Goal: Information Seeking & Learning: Learn about a topic

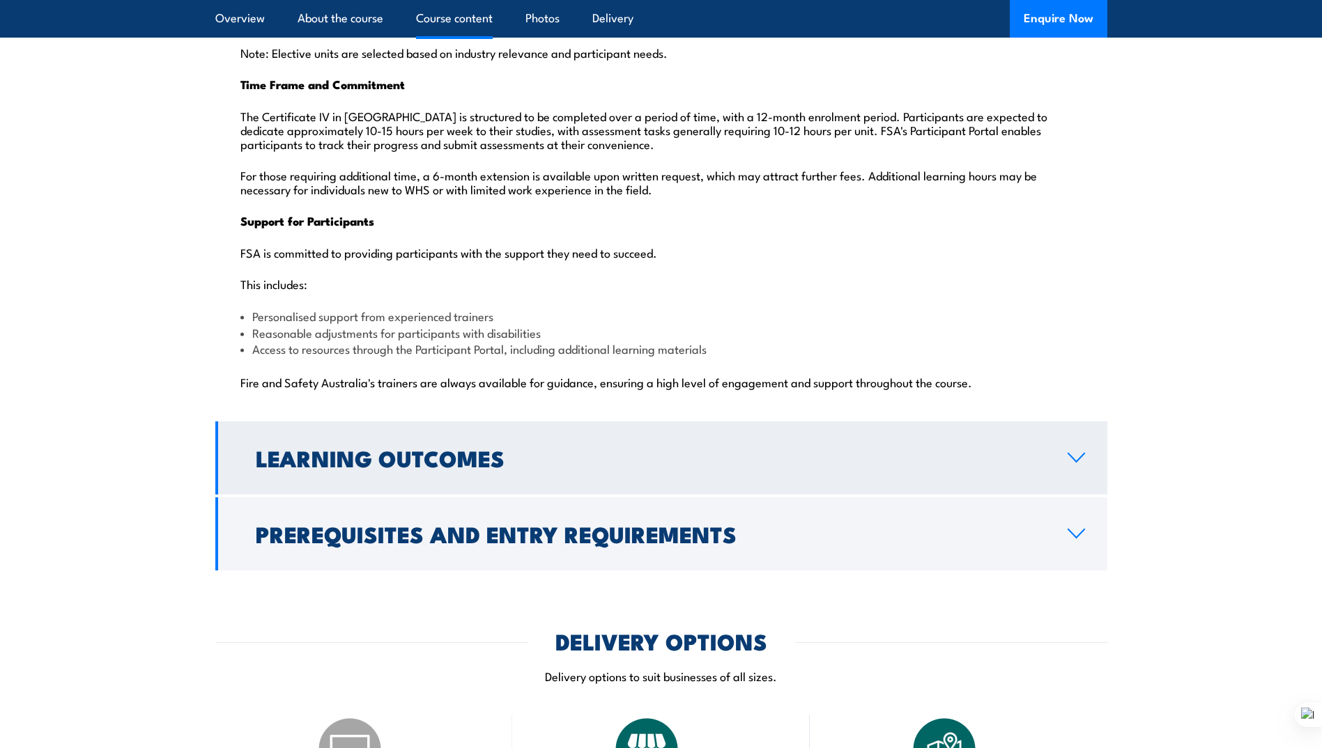
scroll to position [3415, 0]
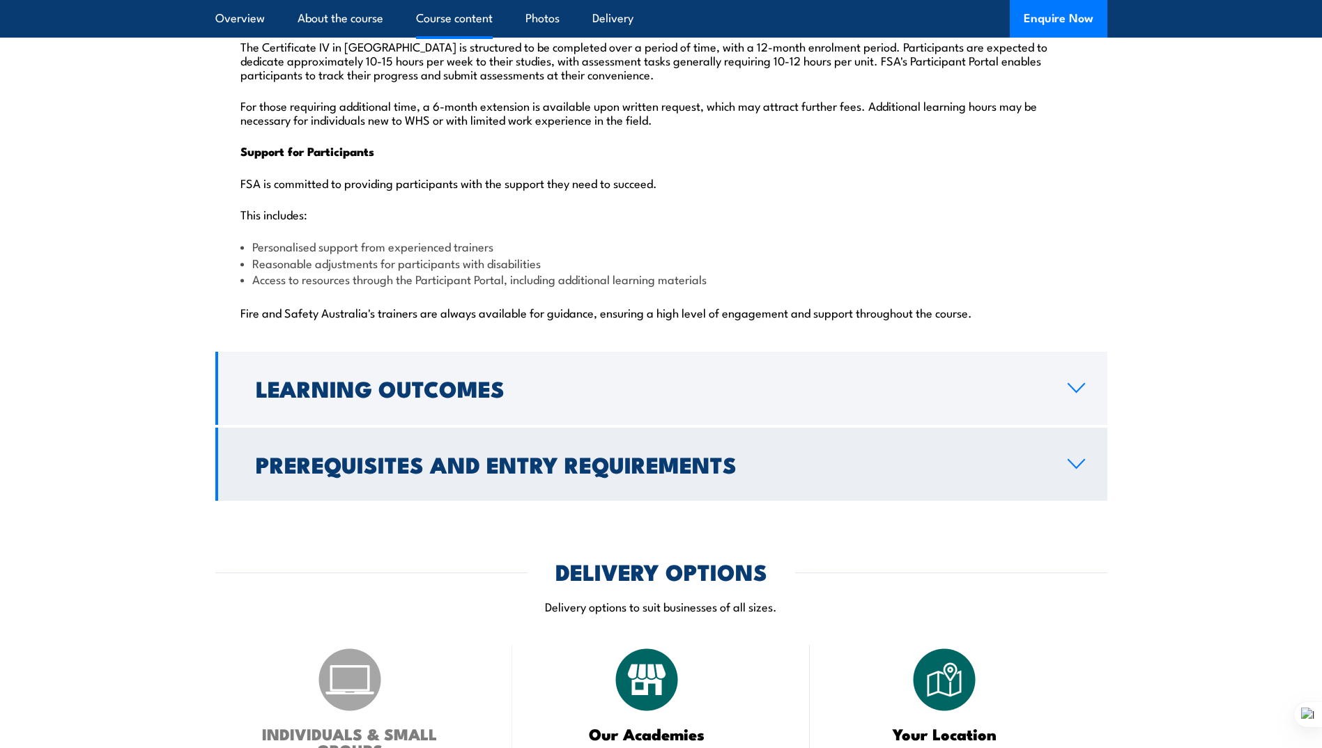
click at [605, 454] on h2 "Prerequisites and Entry Requirements" at bounding box center [651, 464] width 790 height 20
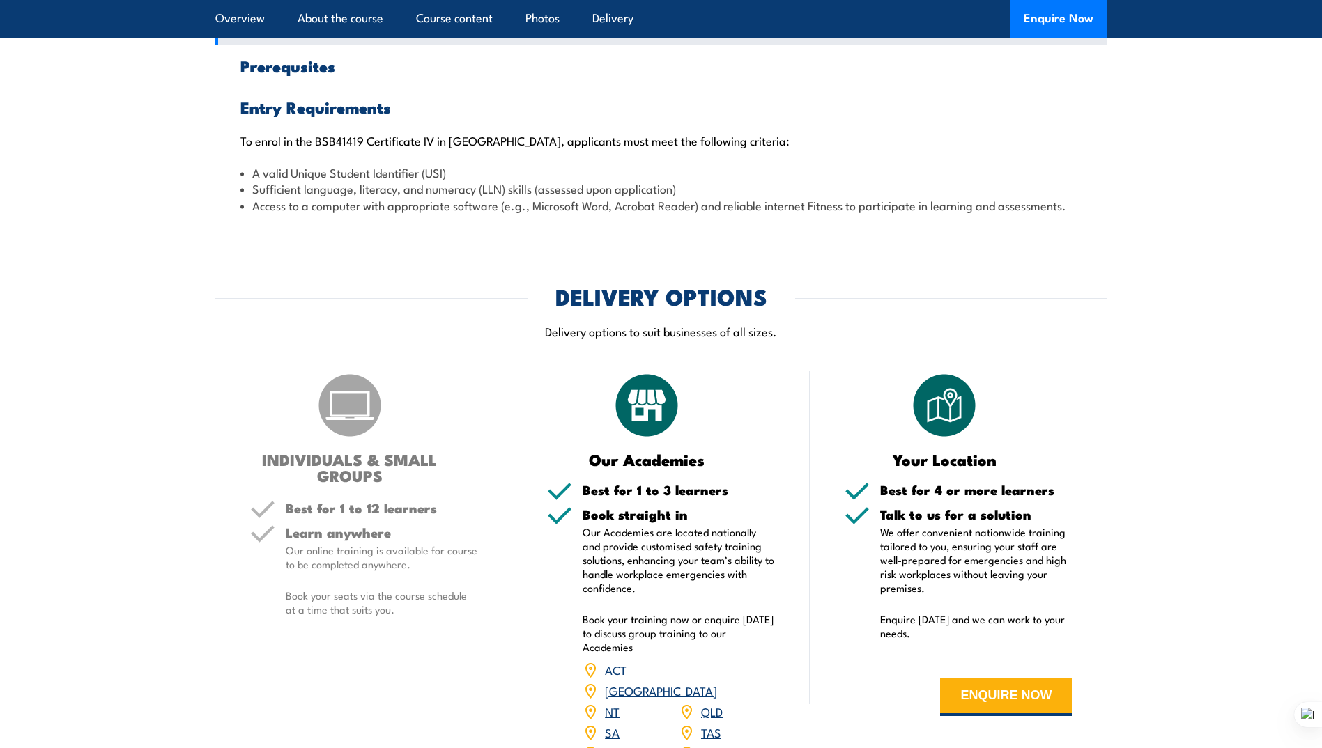
scroll to position [1639, 0]
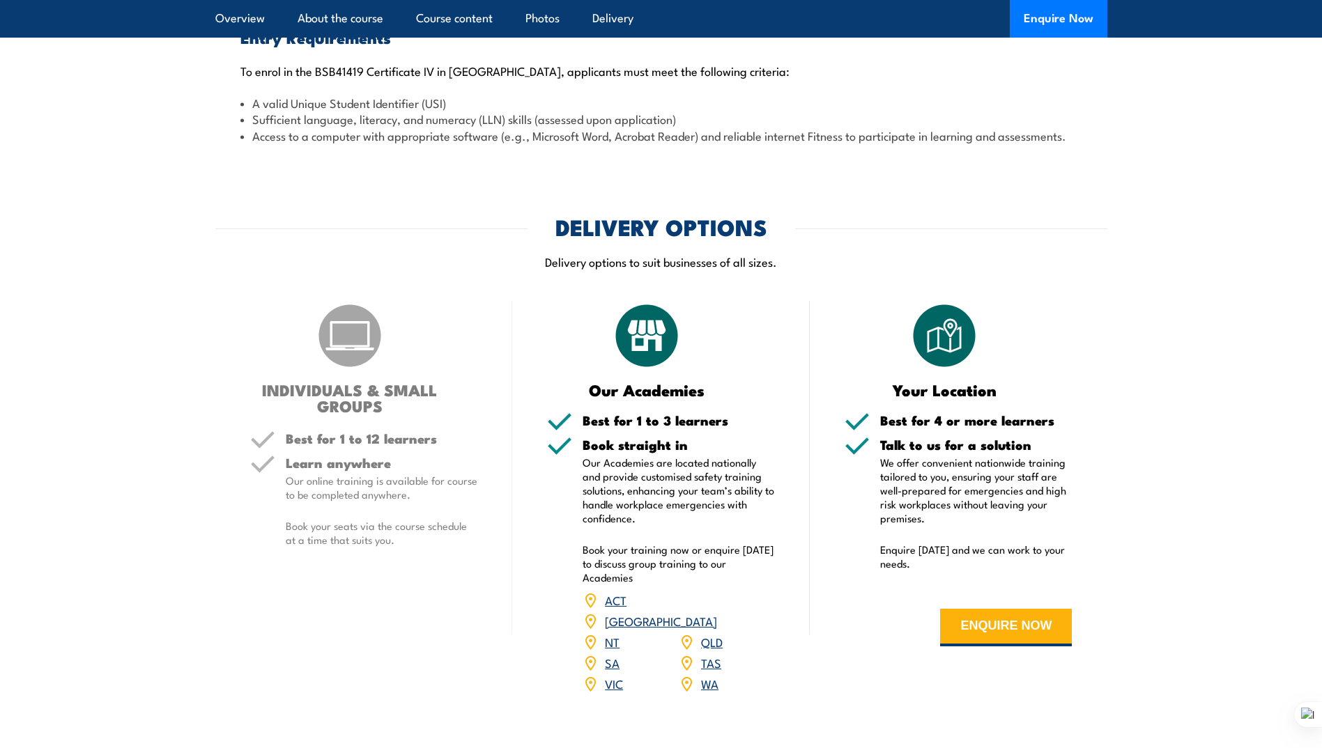
click at [713, 633] on link "QLD" at bounding box center [712, 641] width 22 height 17
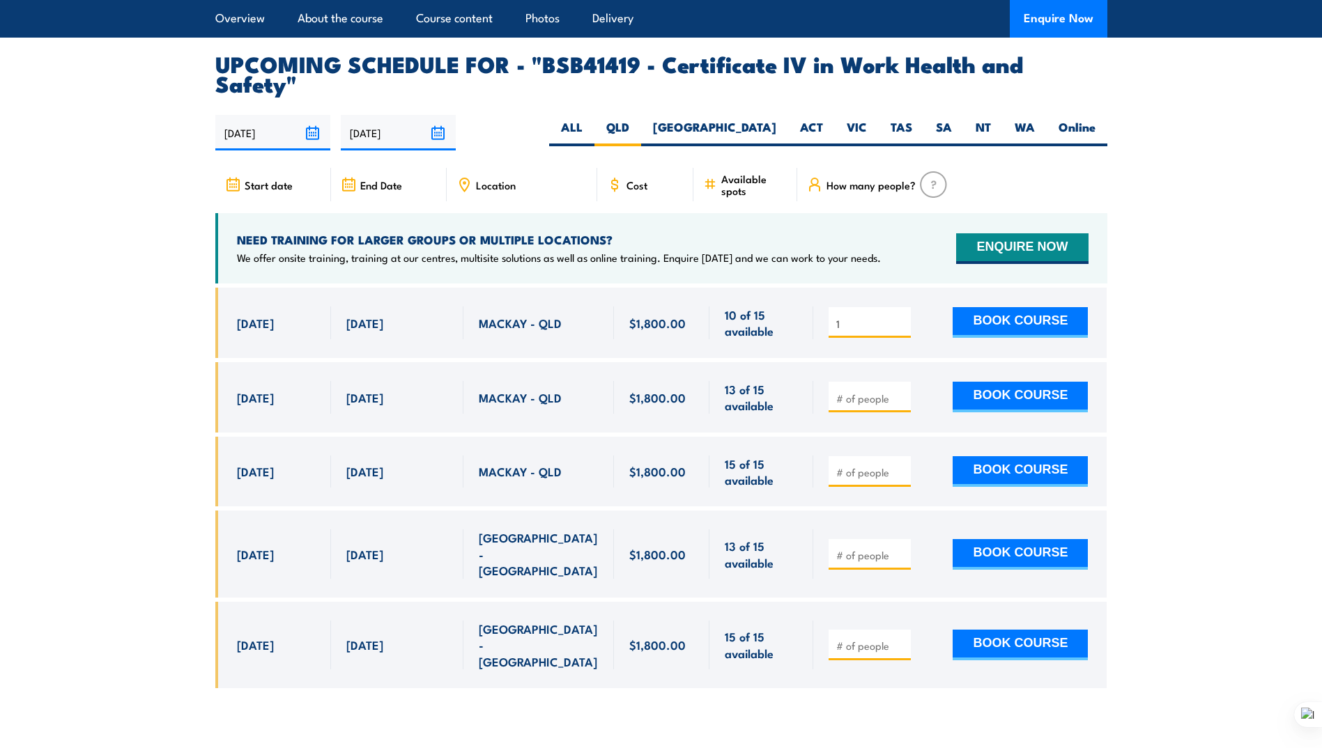
type input "1"
click at [900, 317] on input "1" at bounding box center [871, 324] width 70 height 14
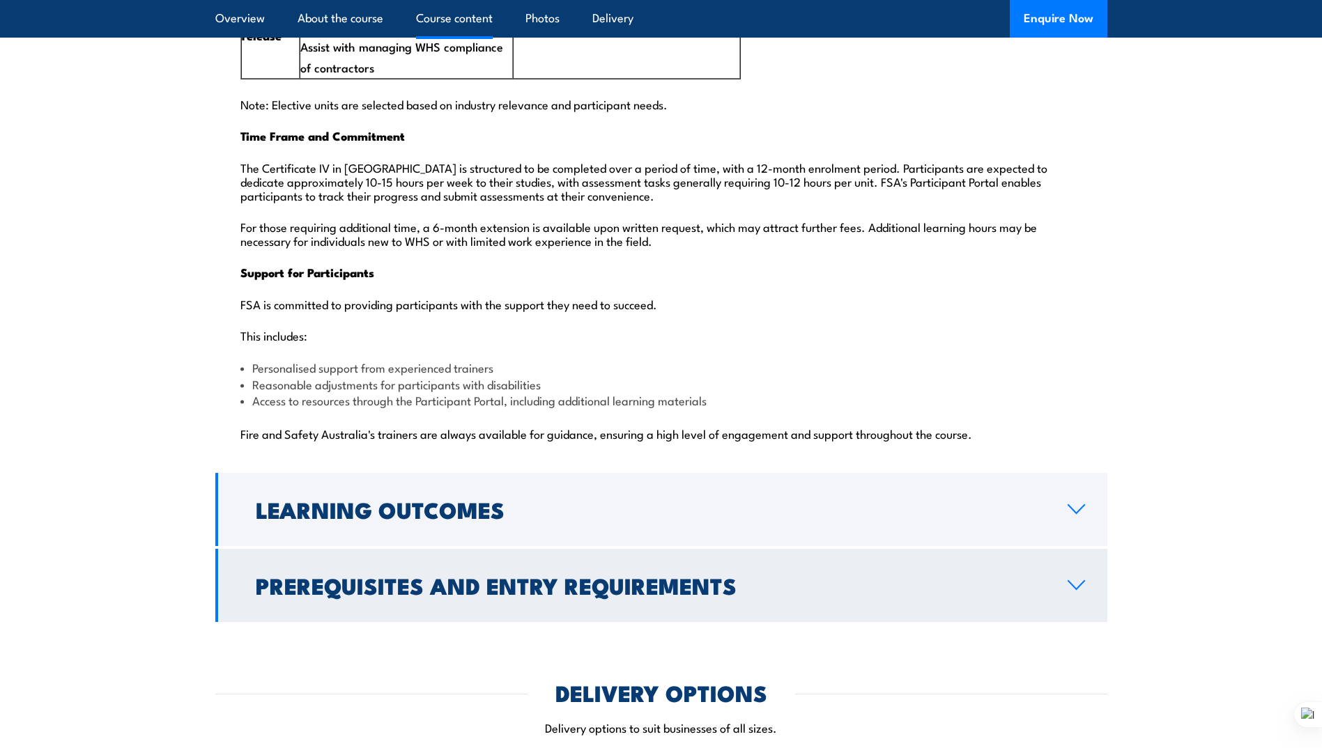
scroll to position [3503, 0]
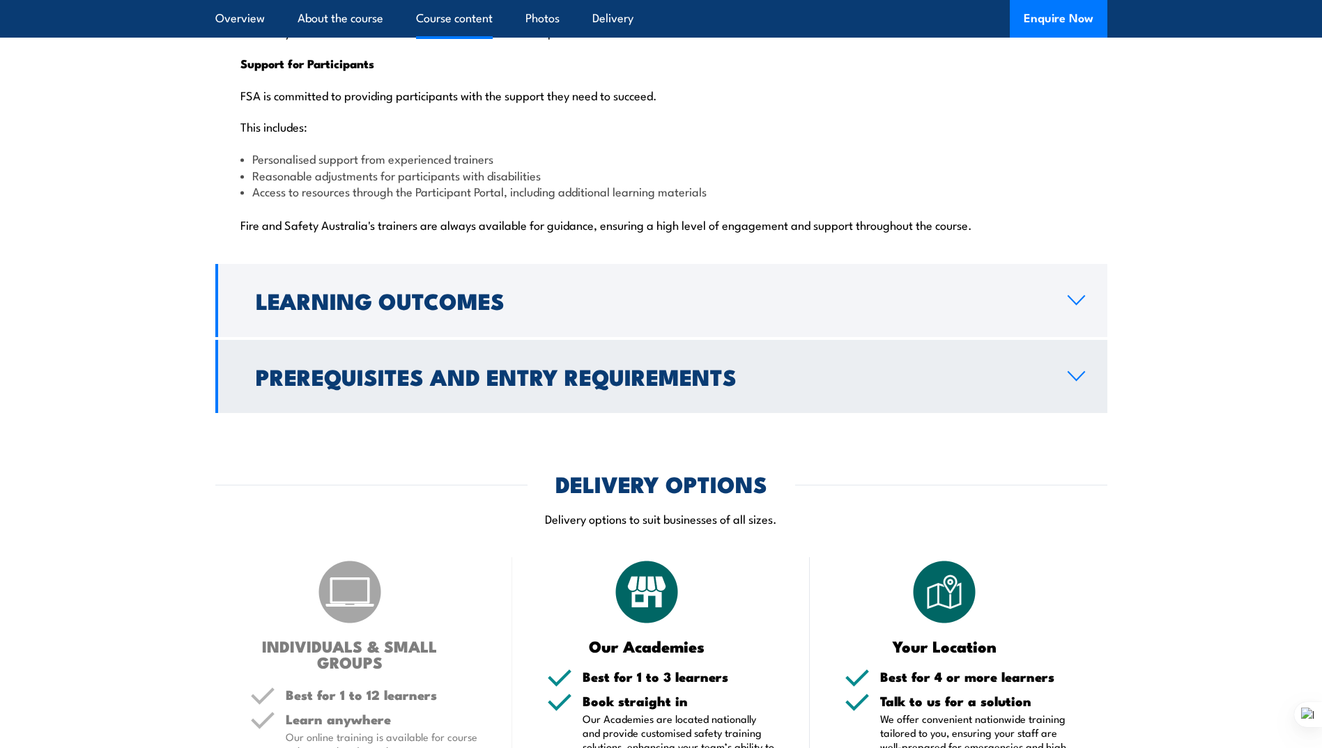
click at [1073, 371] on icon at bounding box center [1076, 376] width 19 height 11
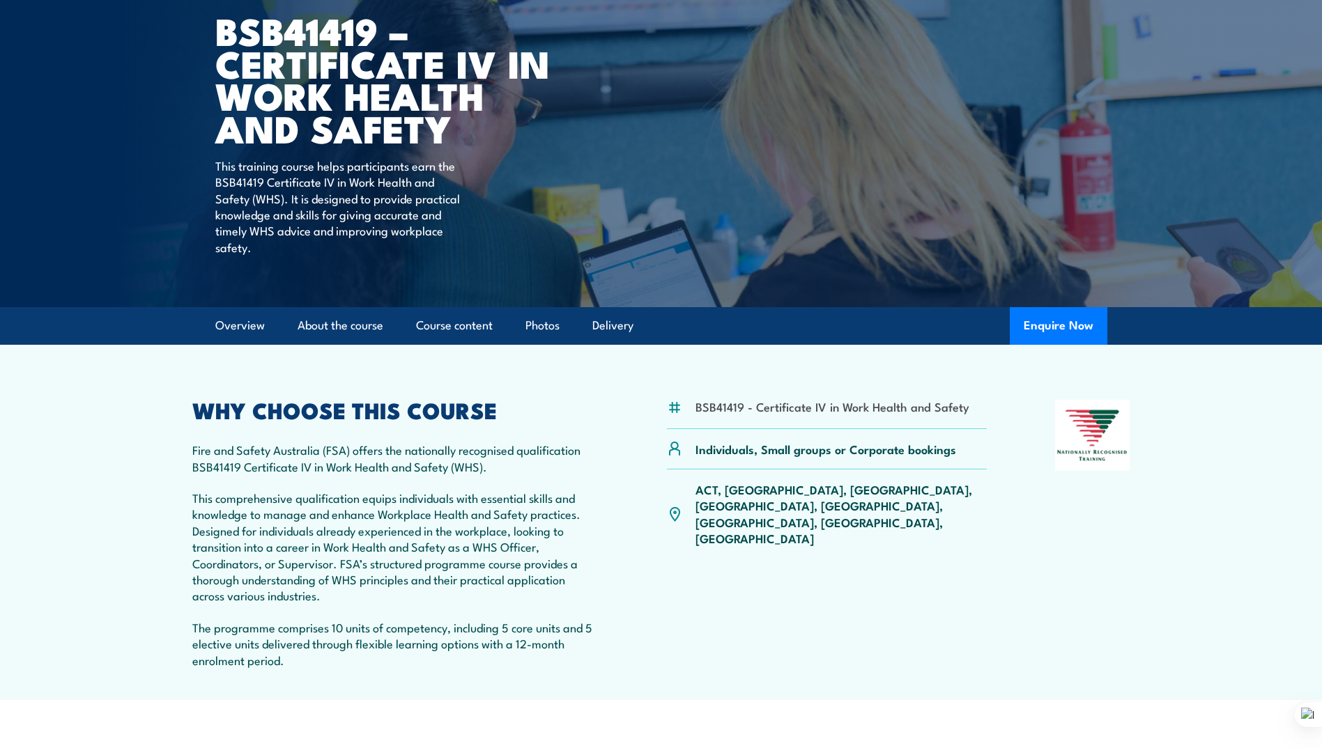
scroll to position [209, 0]
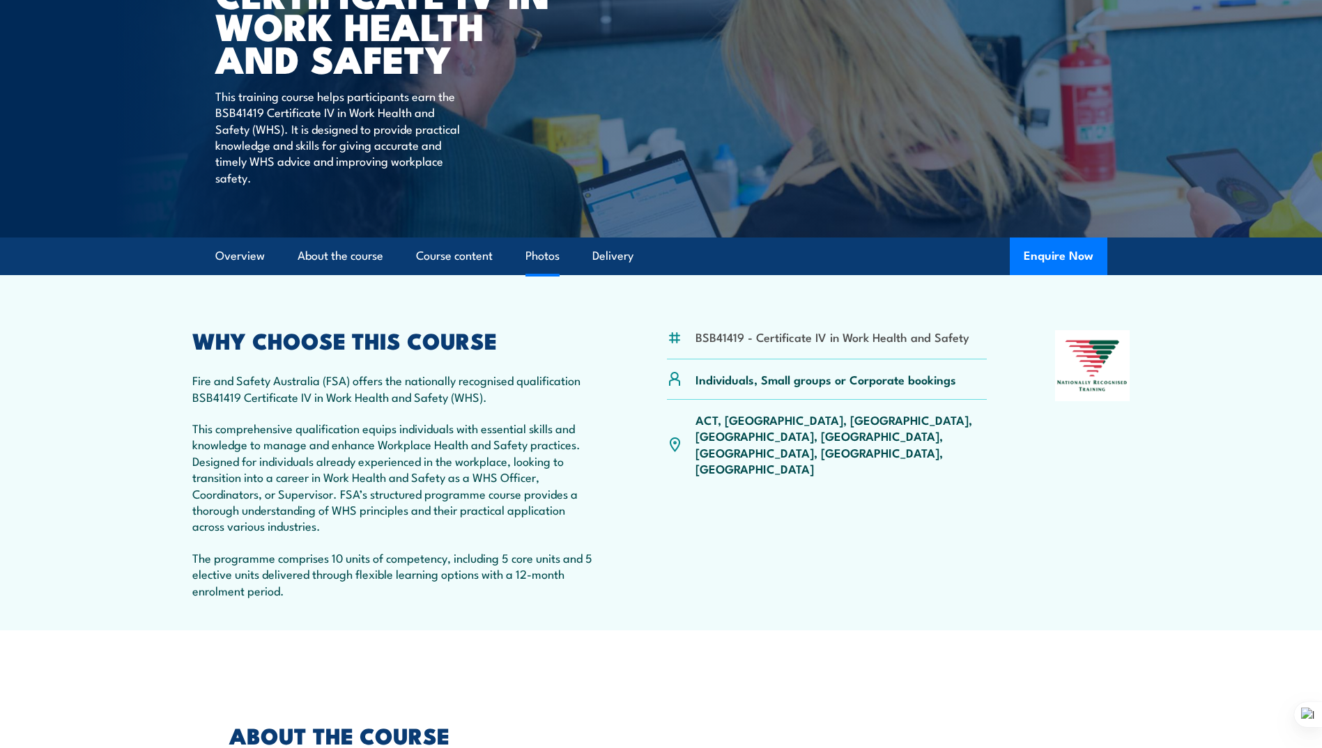
click at [540, 256] on link "Photos" at bounding box center [542, 256] width 34 height 37
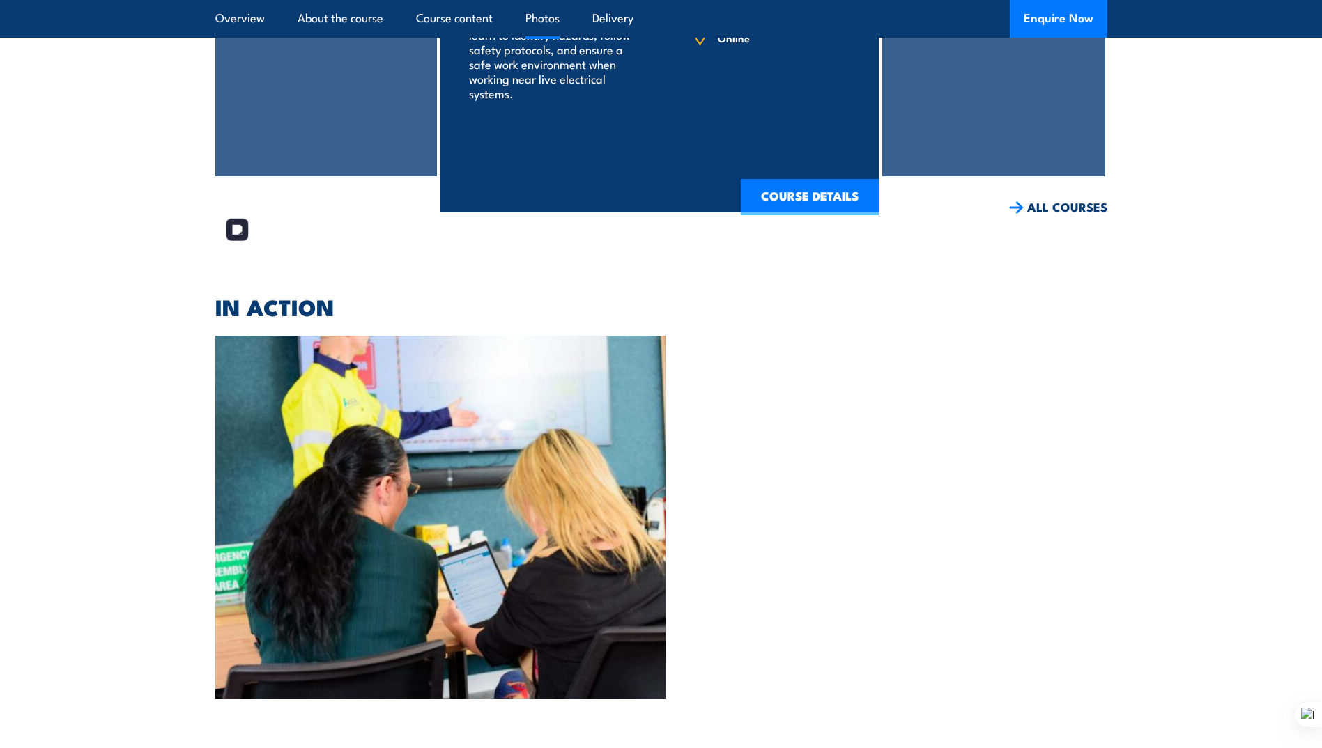
scroll to position [3492, 0]
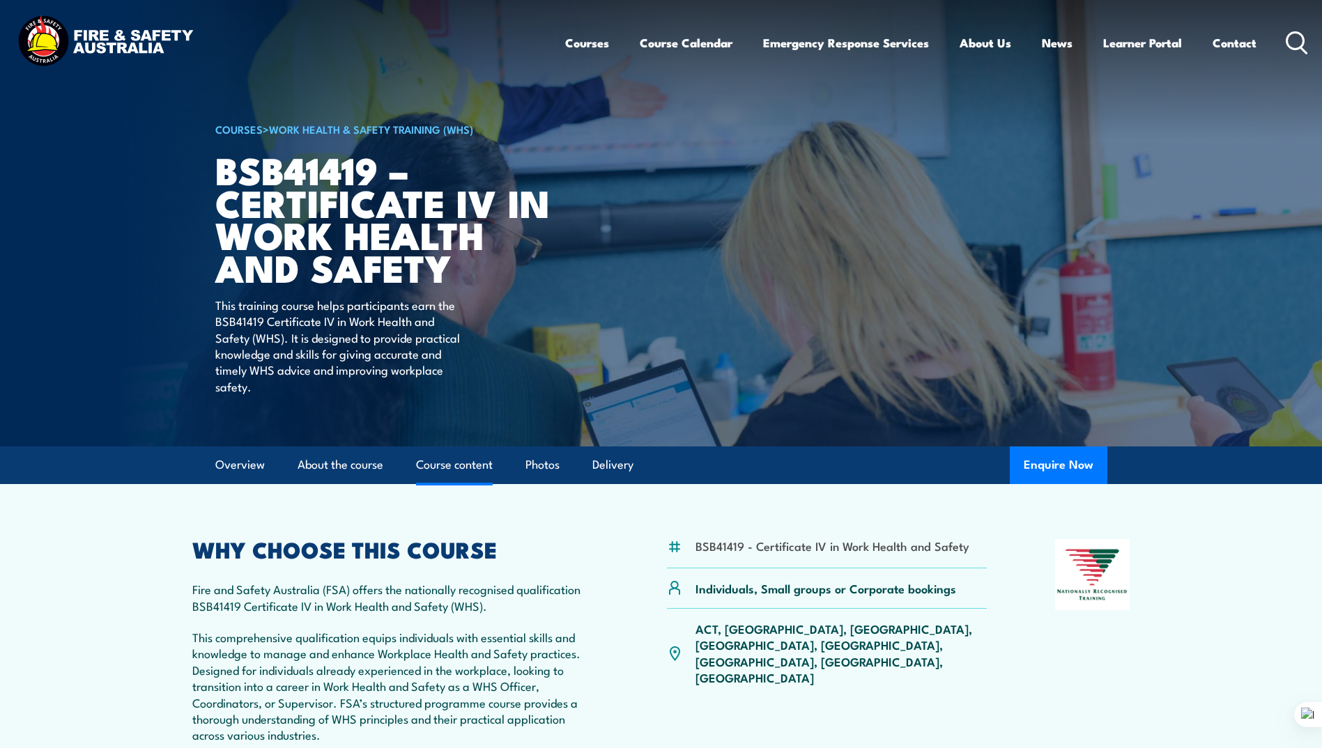
click at [449, 467] on link "Course content" at bounding box center [454, 465] width 77 height 37
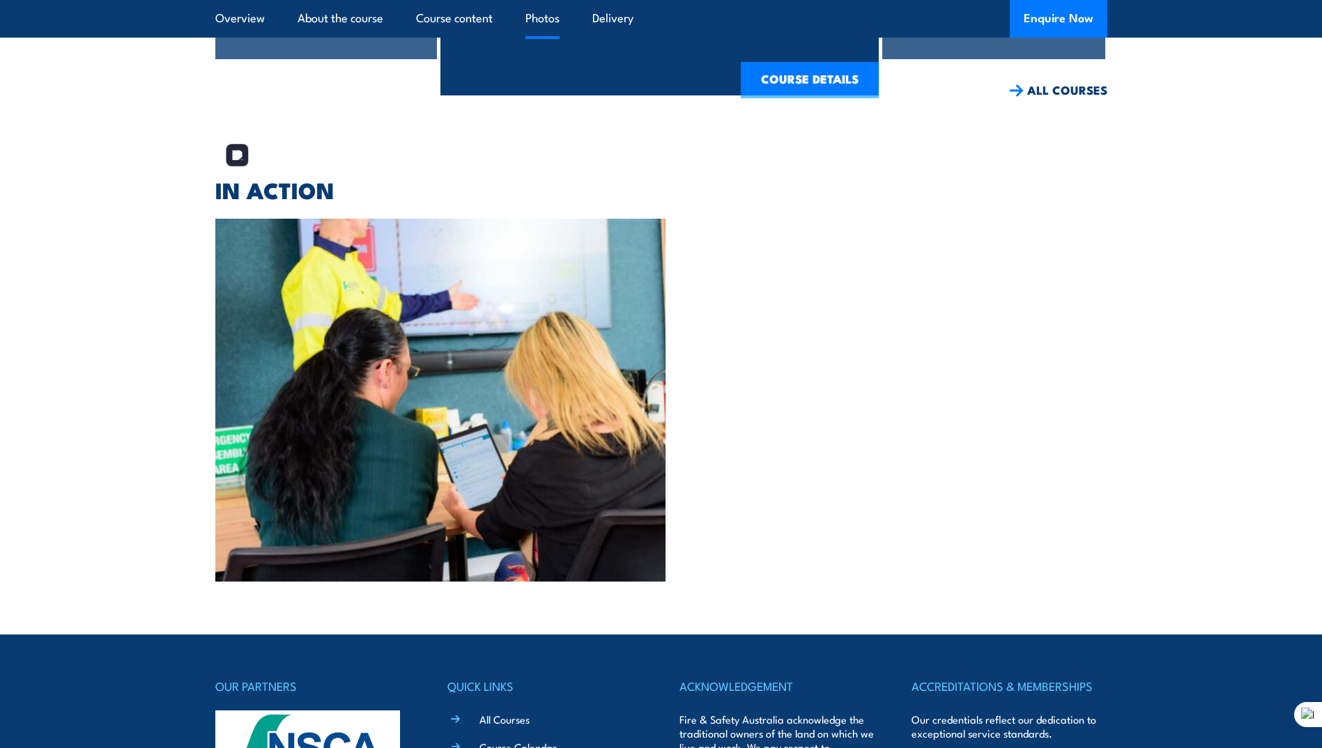
scroll to position [3729, 0]
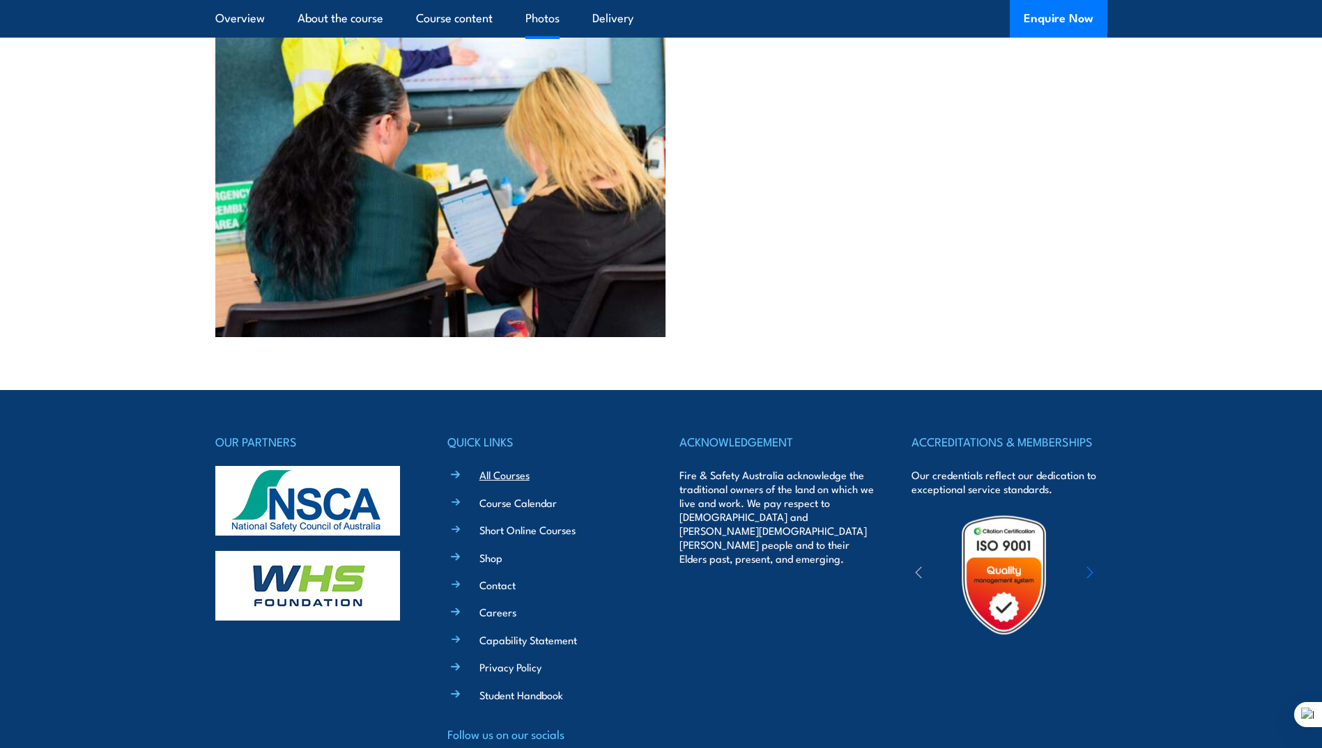
click at [505, 468] on link "All Courses" at bounding box center [504, 475] width 50 height 15
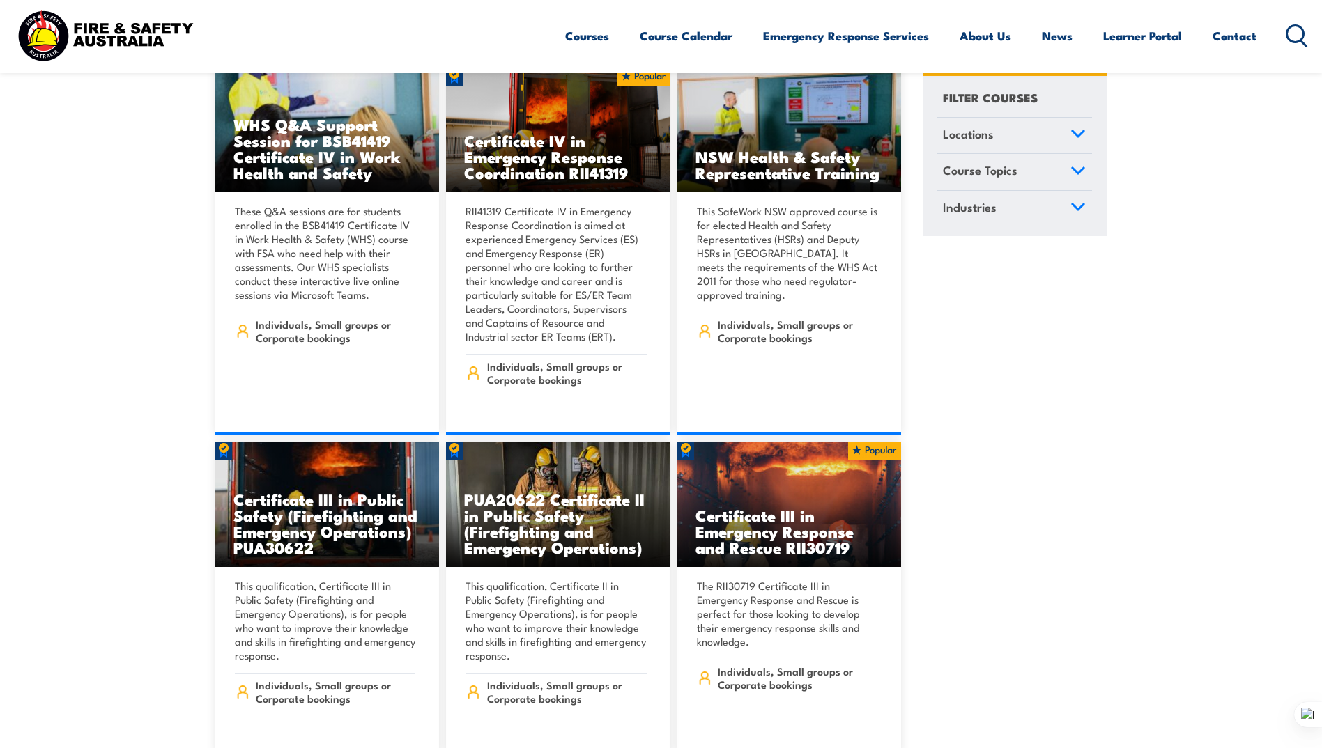
scroll to position [2857, 0]
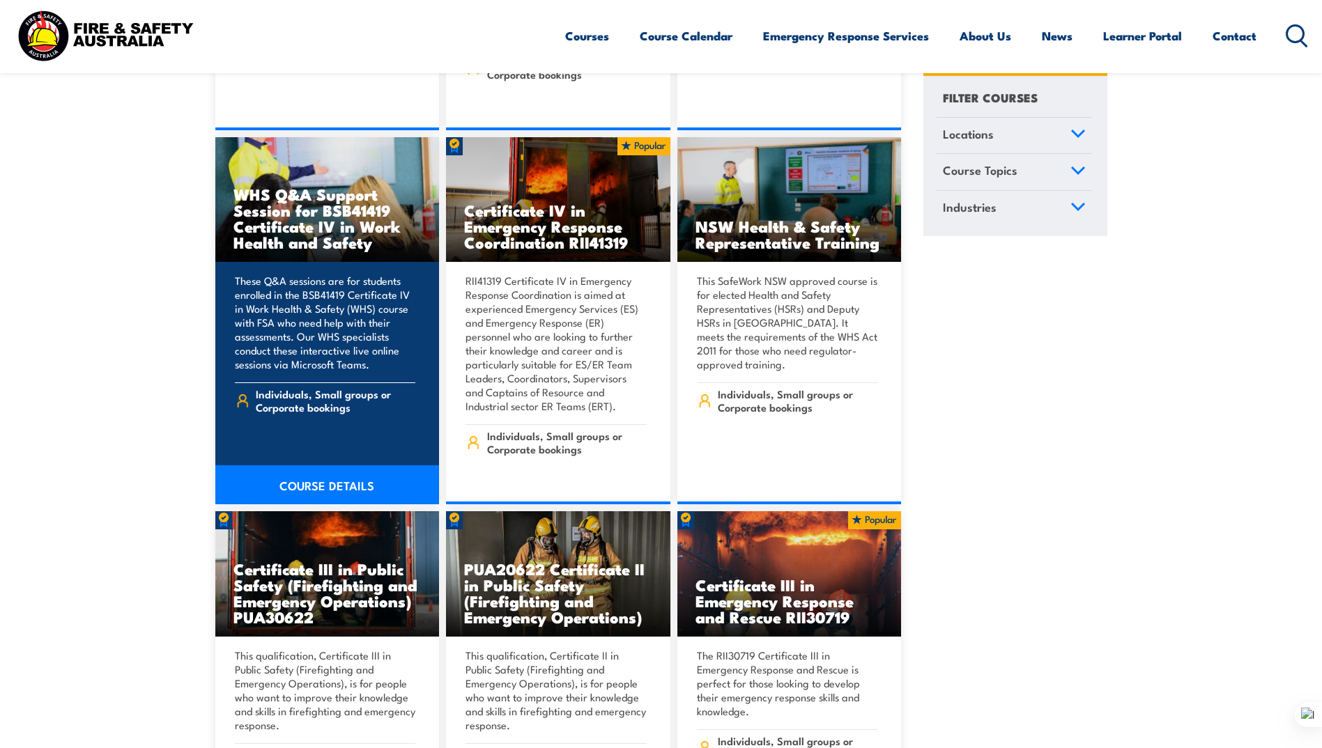
click at [314, 472] on link "COURSE DETAILS" at bounding box center [327, 485] width 224 height 39
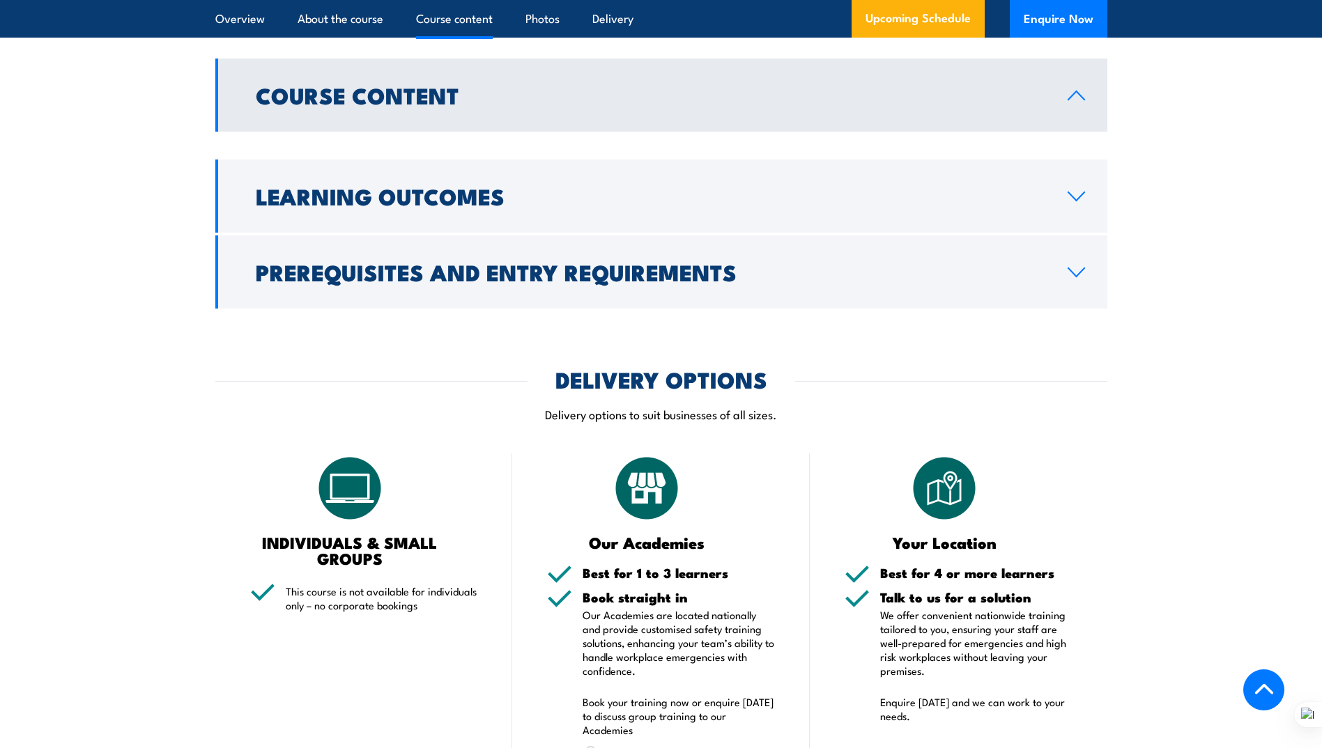
scroll to position [1394, 0]
